Goal: Transaction & Acquisition: Purchase product/service

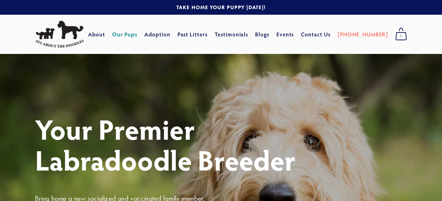
click at [138, 35] on link "Our Pups" at bounding box center [125, 34] width 26 height 13
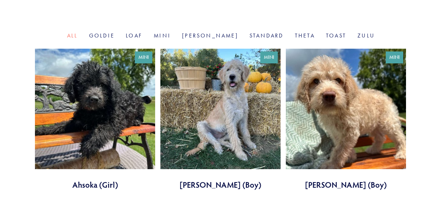
scroll to position [202, 0]
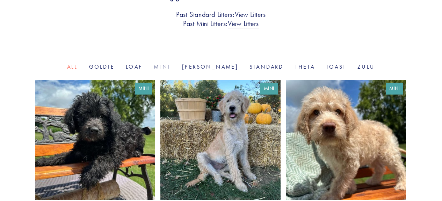
click at [171, 67] on link "Mini" at bounding box center [162, 66] width 17 height 7
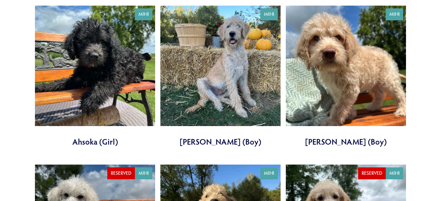
scroll to position [281, 0]
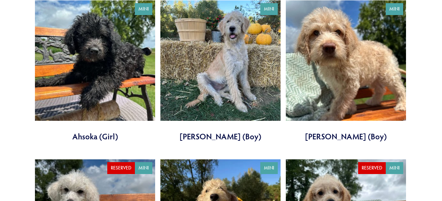
click at [219, 71] on link at bounding box center [220, 70] width 120 height 141
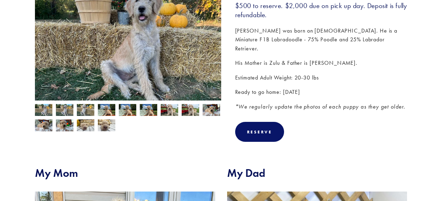
scroll to position [137, 0]
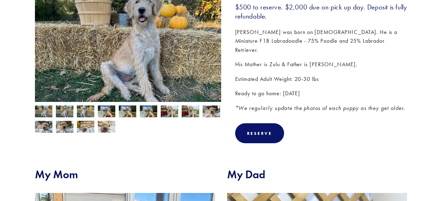
click at [130, 113] on img at bounding box center [127, 111] width 17 height 13
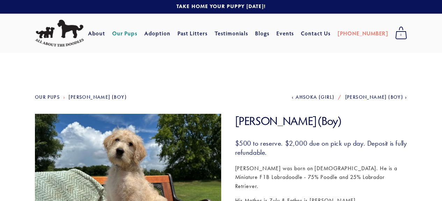
scroll to position [0, 0]
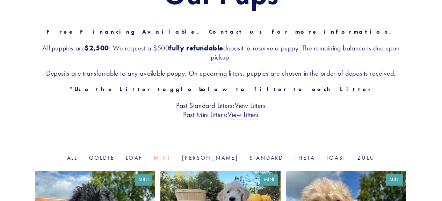
scroll to position [108, 0]
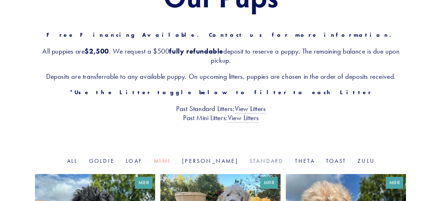
click at [253, 159] on link "Standard" at bounding box center [266, 160] width 34 height 7
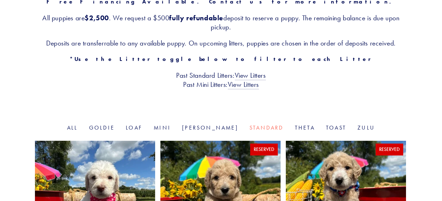
scroll to position [141, 0]
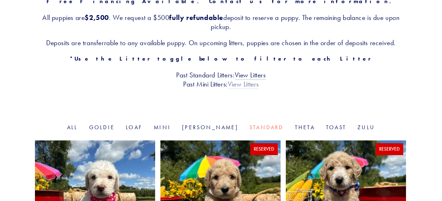
click at [253, 82] on link "View Litters" at bounding box center [243, 84] width 31 height 9
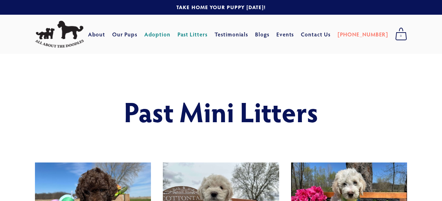
click at [169, 31] on link "Adoption" at bounding box center [157, 34] width 26 height 13
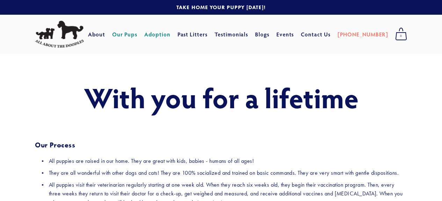
click at [138, 34] on link "Our Pups" at bounding box center [125, 34] width 26 height 13
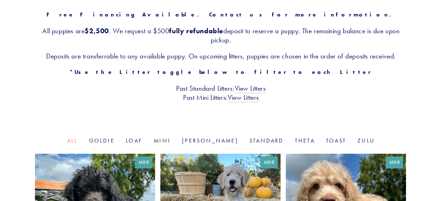
scroll to position [132, 0]
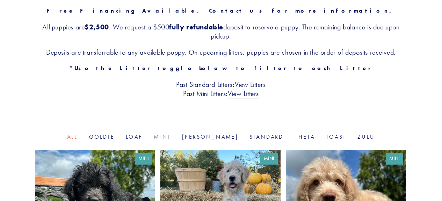
click at [171, 137] on link "Mini" at bounding box center [162, 136] width 17 height 7
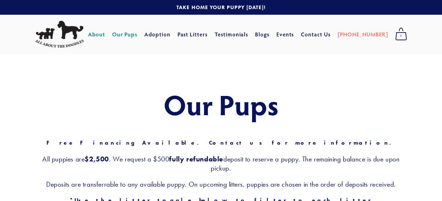
click at [105, 35] on link "About" at bounding box center [96, 34] width 17 height 13
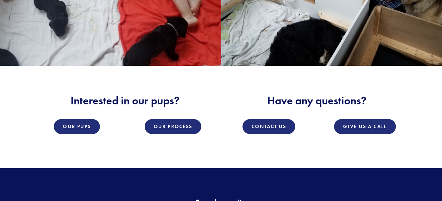
scroll to position [912, 0]
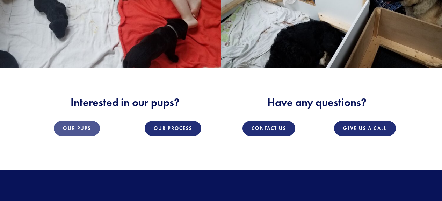
click at [78, 123] on link "Our Pups" at bounding box center [77, 128] width 46 height 15
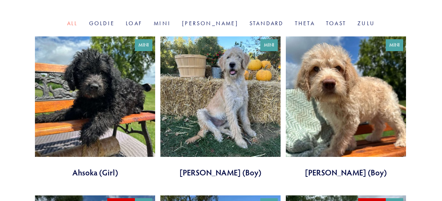
scroll to position [245, 0]
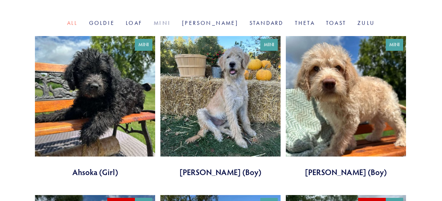
click at [171, 24] on link "Mini" at bounding box center [162, 23] width 17 height 7
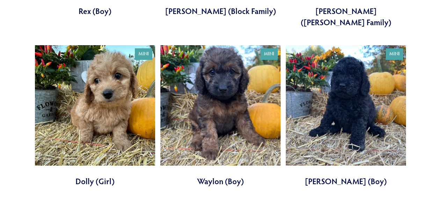
scroll to position [881, 0]
click at [221, 90] on link at bounding box center [220, 115] width 120 height 141
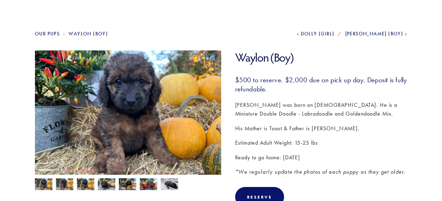
scroll to position [70, 0]
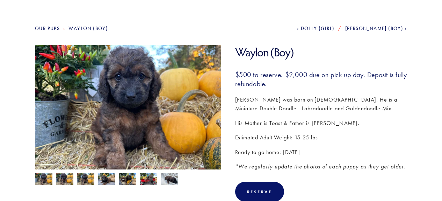
click at [148, 178] on img at bounding box center [148, 179] width 17 height 13
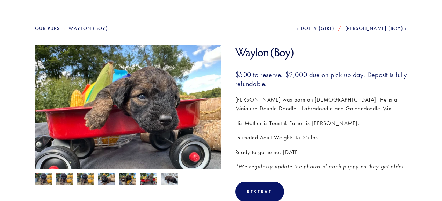
click at [60, 177] on img at bounding box center [64, 179] width 17 height 13
